Goal: Task Accomplishment & Management: Use online tool/utility

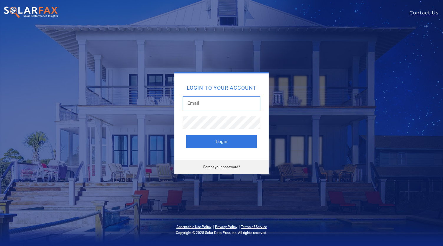
click at [201, 102] on input "text" at bounding box center [222, 103] width 78 height 14
paste input "jamesmurray@essolar.com"
type input "jamesmurray@essolar.com"
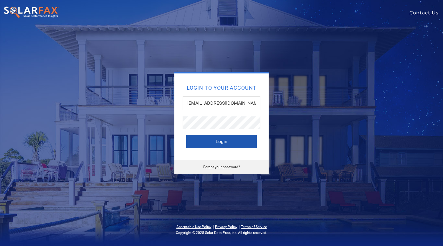
click at [222, 142] on button "Login" at bounding box center [221, 141] width 71 height 13
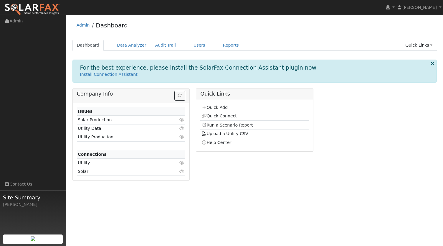
click at [91, 45] on link "Dashboard" at bounding box center [88, 45] width 32 height 11
click at [120, 74] on link "Install Connection Assistant" at bounding box center [108, 74] width 57 height 5
